Goal: Find contact information: Obtain details needed to contact an individual or organization

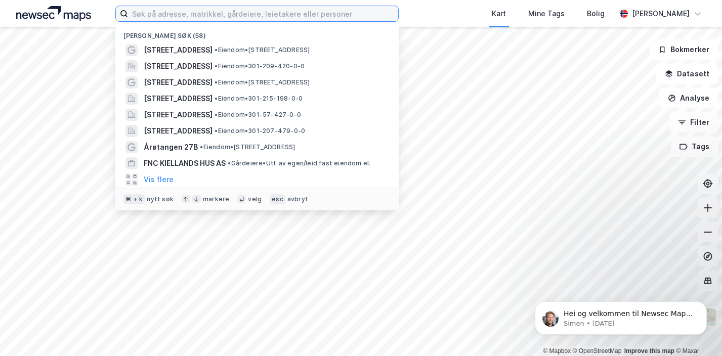
click at [269, 13] on input at bounding box center [263, 13] width 270 height 15
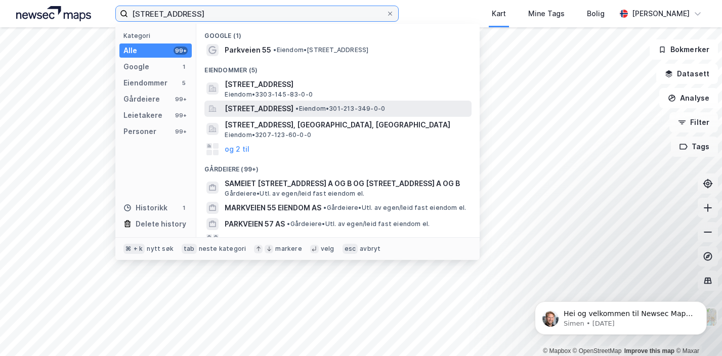
type input "[STREET_ADDRESS]"
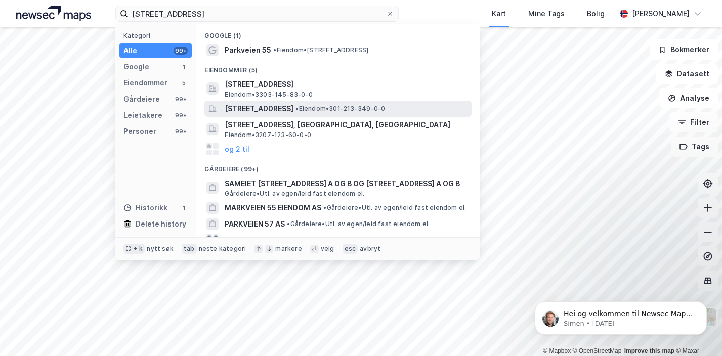
click at [237, 107] on span "[STREET_ADDRESS]" at bounding box center [259, 109] width 69 height 12
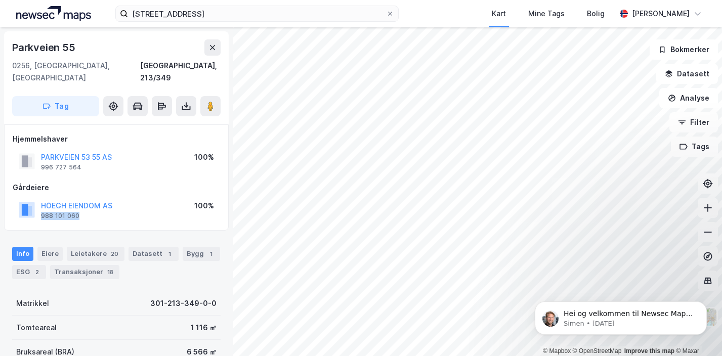
drag, startPoint x: 83, startPoint y: 205, endPoint x: 39, endPoint y: 202, distance: 43.6
click at [39, 202] on div "HÖEGH EIENDOM AS 988 101 060" at bounding box center [66, 210] width 94 height 20
copy div "988 101 060"
